Goal: Information Seeking & Learning: Learn about a topic

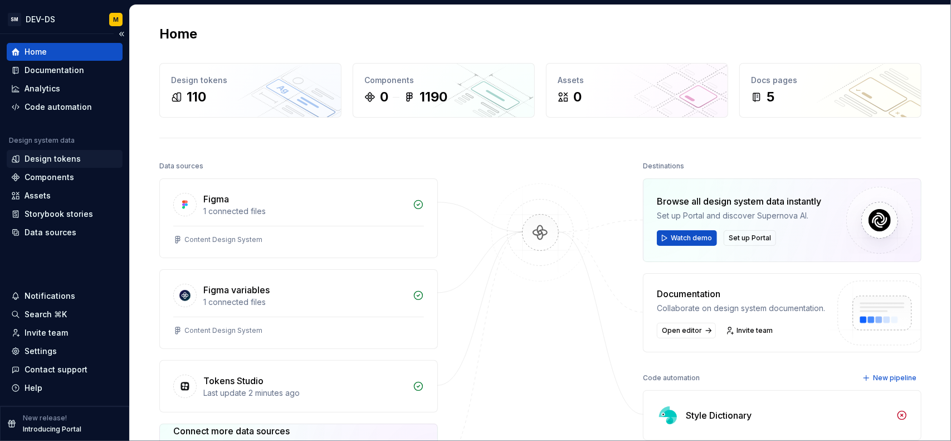
click at [78, 154] on div "Design tokens" at bounding box center [64, 158] width 107 height 11
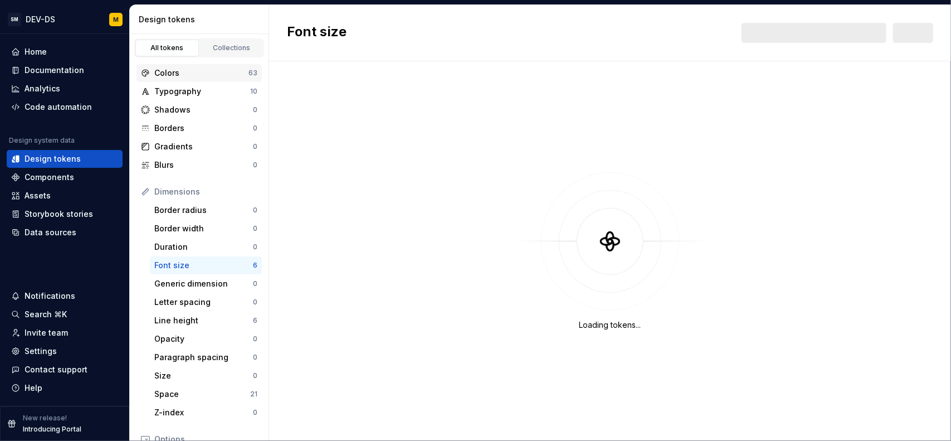
click at [196, 71] on div "Colors" at bounding box center [201, 72] width 94 height 11
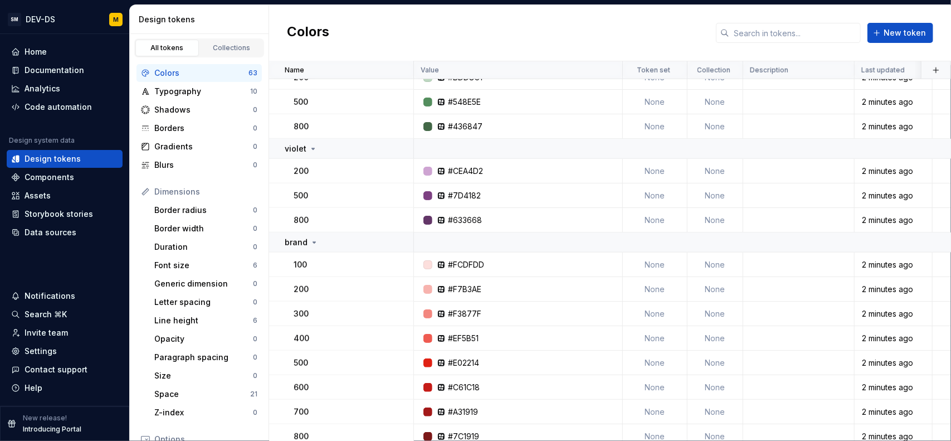
scroll to position [557, 0]
click at [177, 90] on div "Typography" at bounding box center [202, 91] width 96 height 11
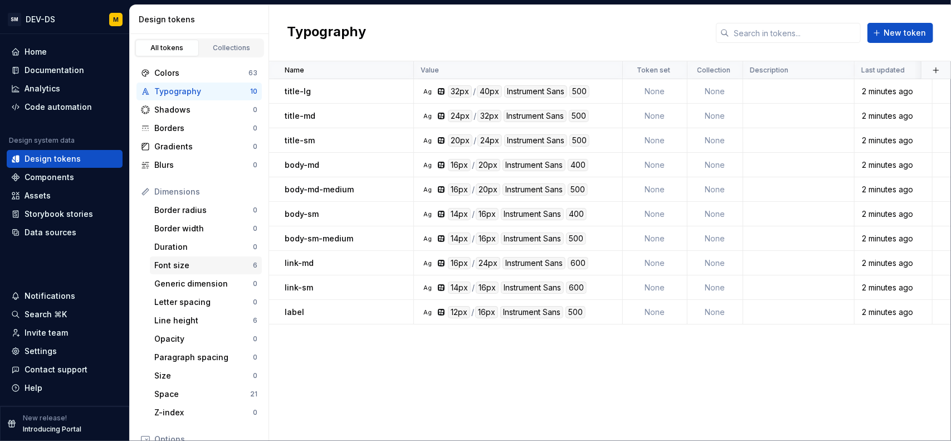
click at [198, 267] on div "Font size" at bounding box center [203, 265] width 99 height 11
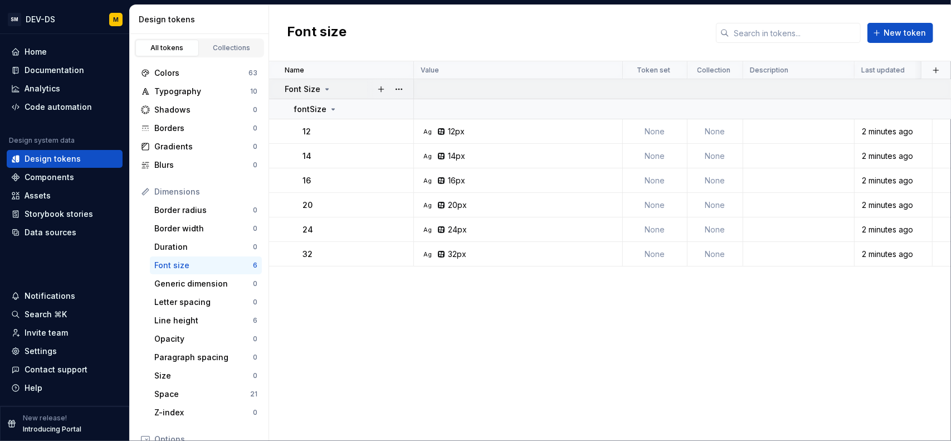
click at [313, 85] on p "Font Size" at bounding box center [303, 89] width 36 height 11
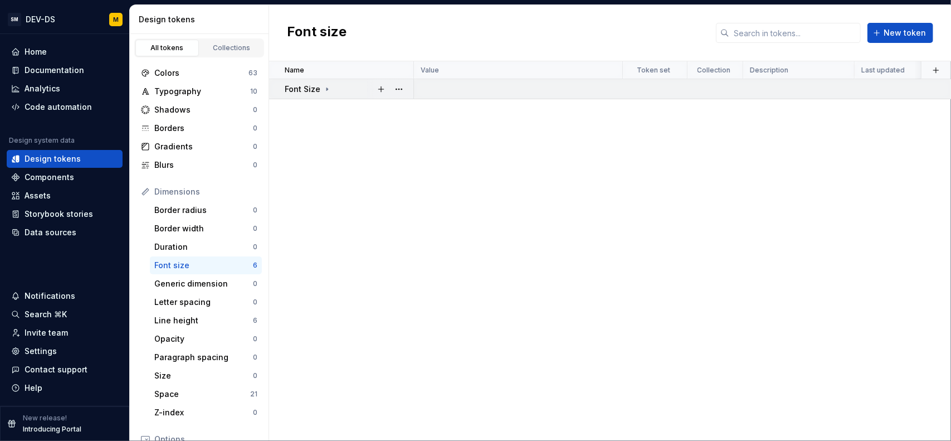
click at [314, 85] on p "Font Size" at bounding box center [303, 89] width 36 height 11
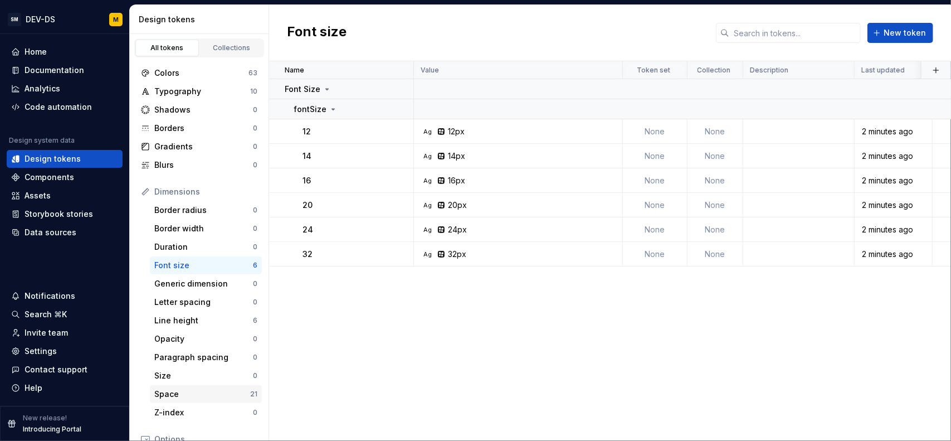
click at [185, 396] on div "Space" at bounding box center [202, 393] width 96 height 11
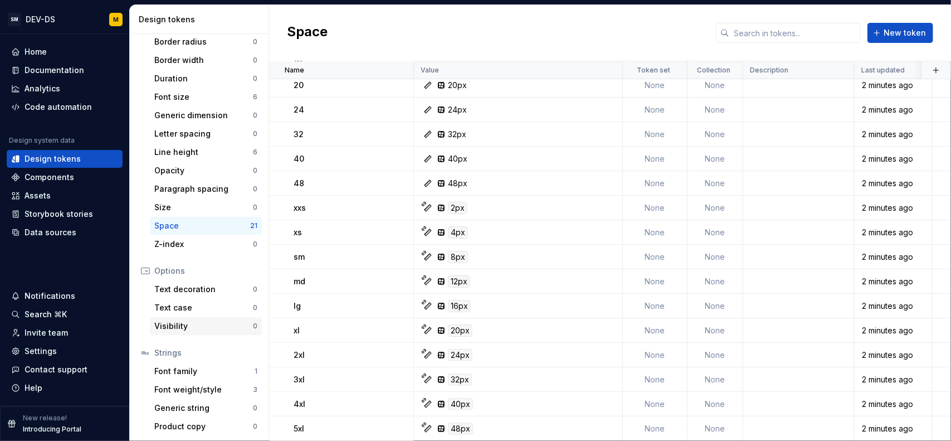
scroll to position [168, 0]
click at [187, 371] on div "Font family" at bounding box center [204, 370] width 100 height 11
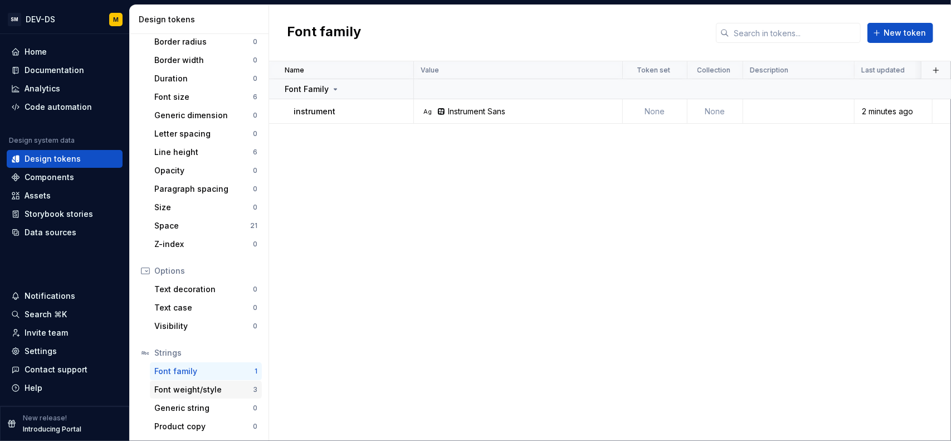
click at [191, 386] on div "Font weight/style" at bounding box center [203, 389] width 99 height 11
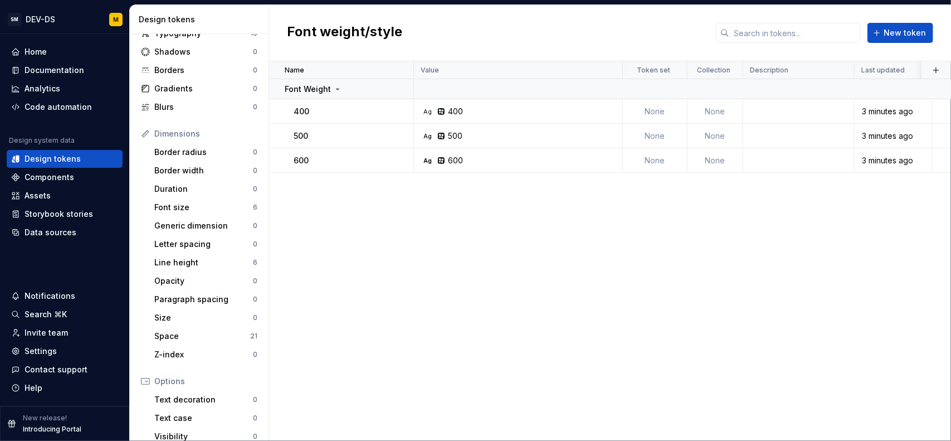
scroll to position [57, 0]
click at [175, 268] on div "Line height" at bounding box center [203, 263] width 99 height 11
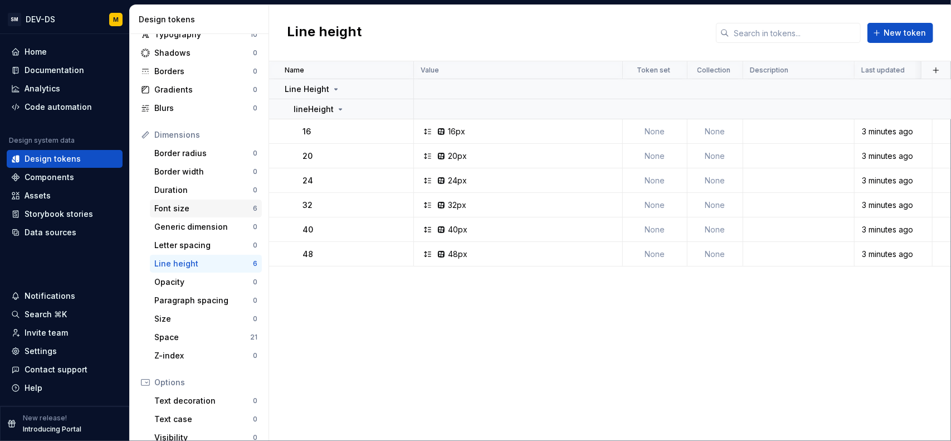
click at [219, 201] on div "Font size 6" at bounding box center [206, 208] width 112 height 18
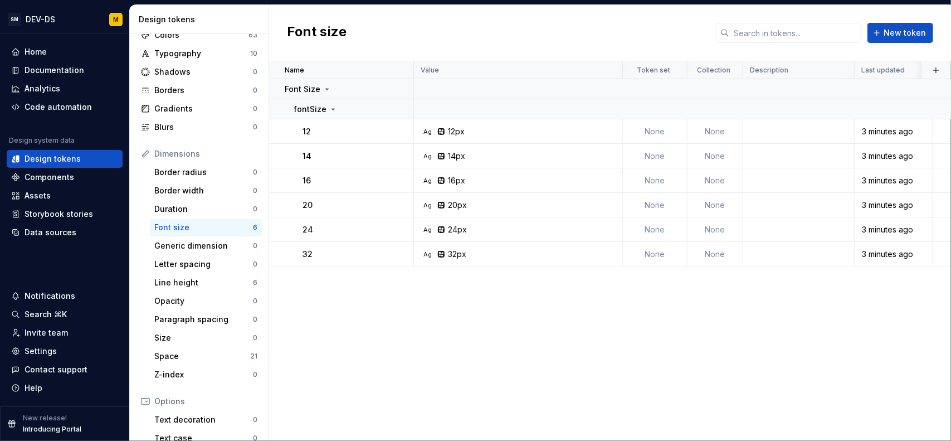
scroll to position [56, 0]
